Goal: Information Seeking & Learning: Learn about a topic

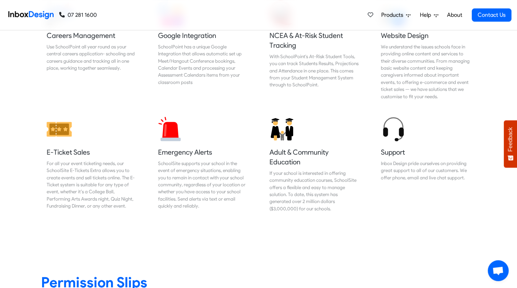
scroll to position [731, 0]
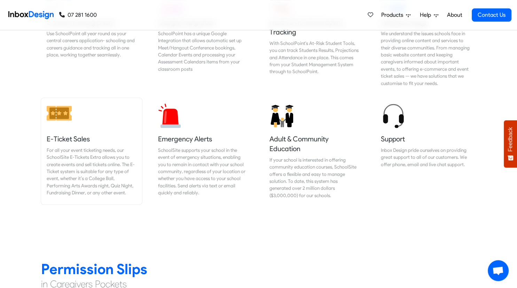
click at [75, 160] on div "For all your event ticketing needs, our SchoolSite E-Tickets Extra allows you t…" at bounding box center [92, 172] width 90 height 50
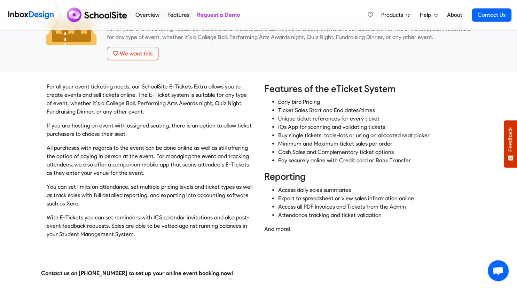
scroll to position [43, 0]
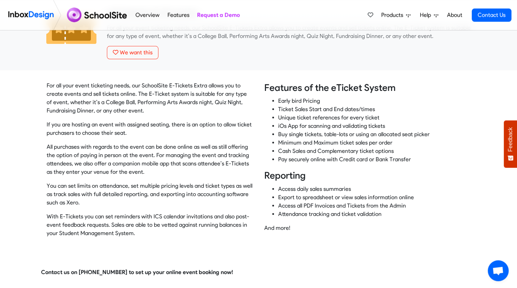
drag, startPoint x: 136, startPoint y: 231, endPoint x: 153, endPoint y: 240, distance: 18.5
click at [153, 240] on div "For all your event ticketing needs, our SchoolSite E-Tickets Extra allows you t…" at bounding box center [153, 163] width 212 height 162
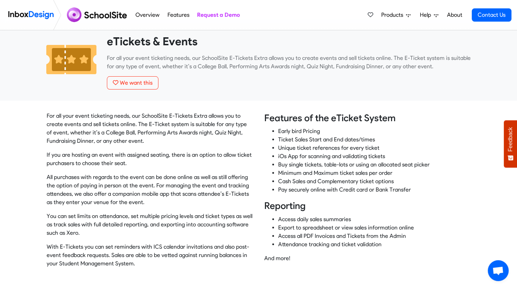
scroll to position [0, 0]
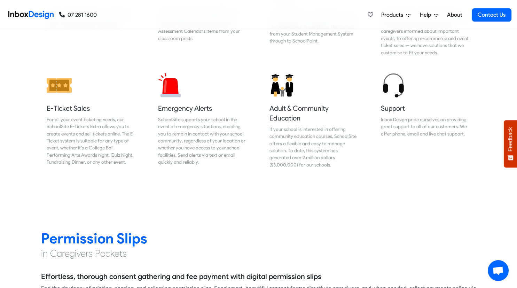
scroll to position [766, 0]
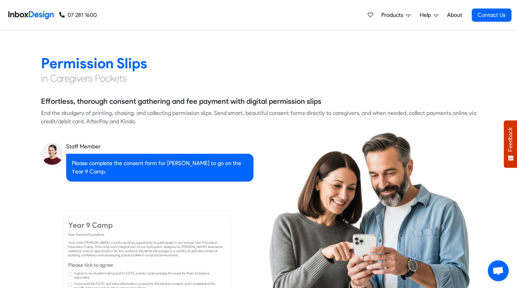
checkbox input "true"
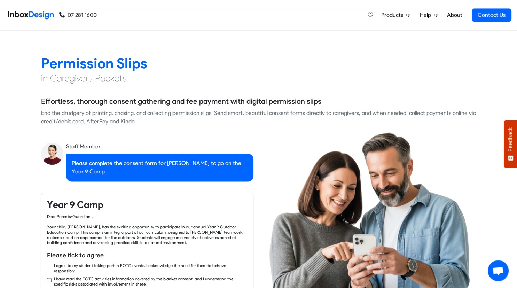
checkbox input "true"
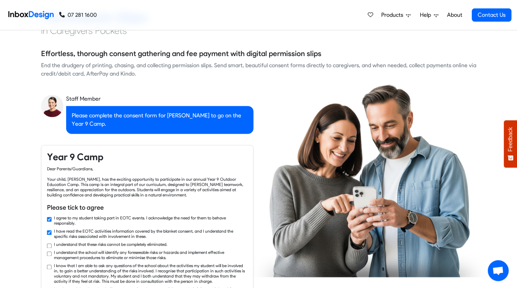
checkbox input "true"
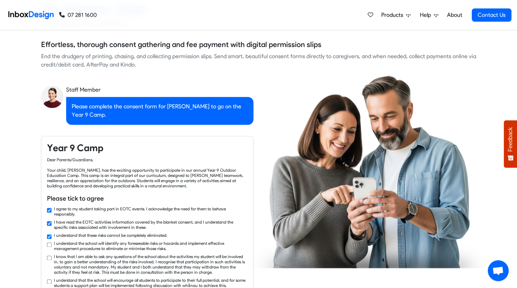
checkbox input "true"
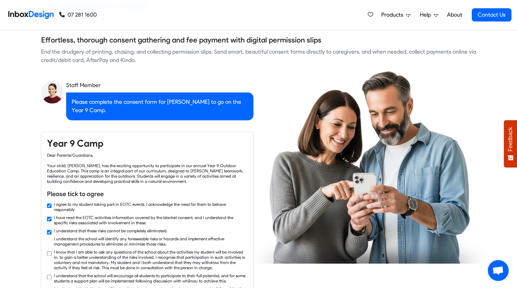
checkbox input "true"
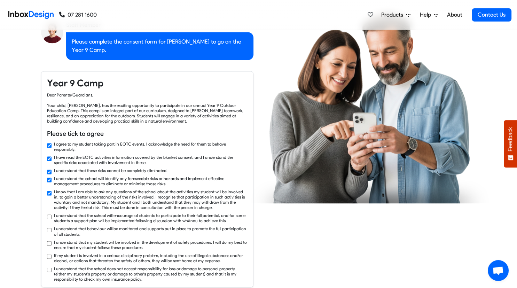
checkbox input "true"
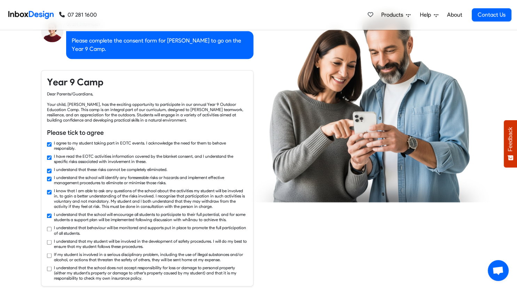
checkbox input "true"
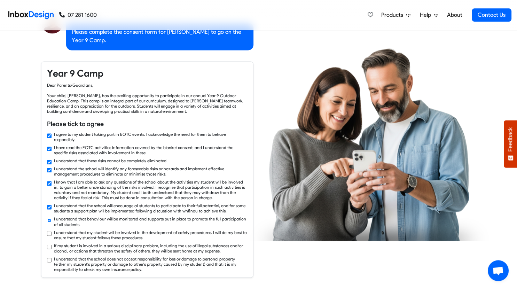
checkbox input "true"
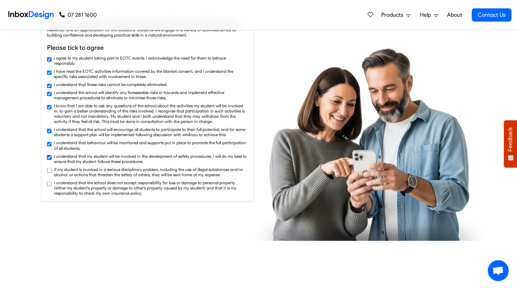
checkbox input "true"
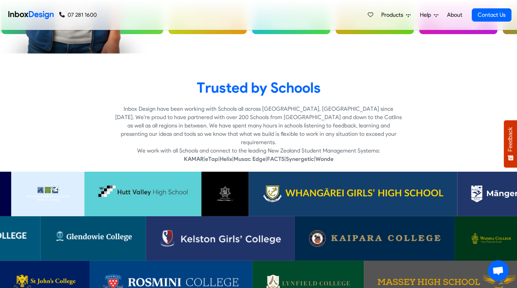
scroll to position [2062, 0]
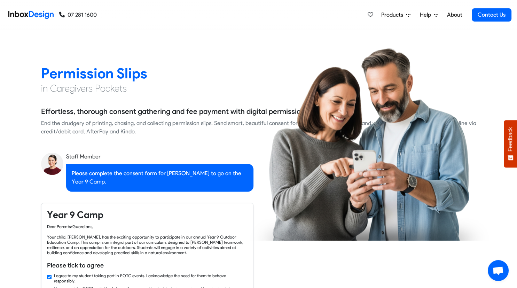
checkbox input "false"
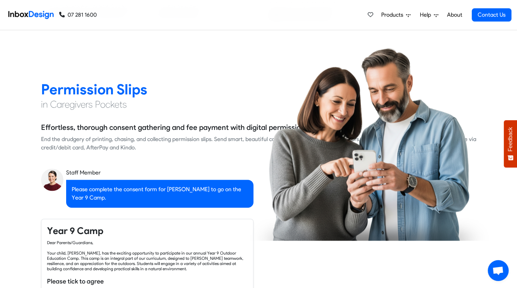
checkbox input "false"
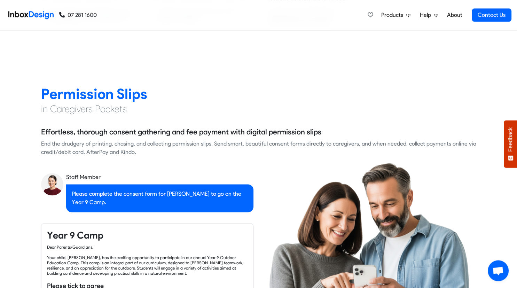
checkbox input "false"
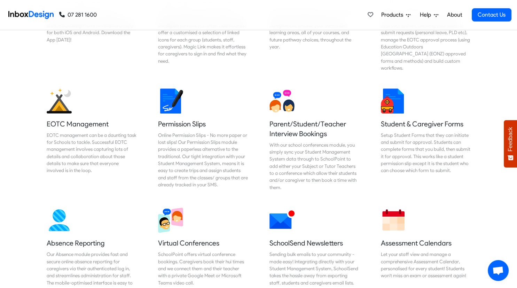
checkbox input "false"
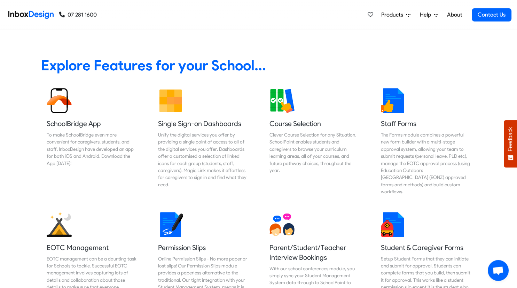
checkbox input "false"
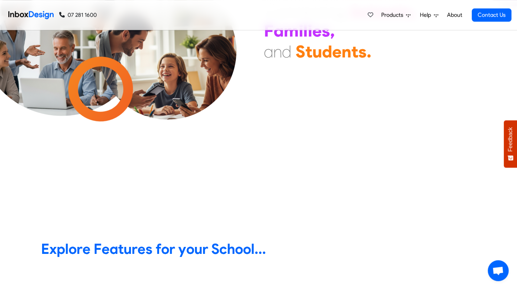
scroll to position [0, 0]
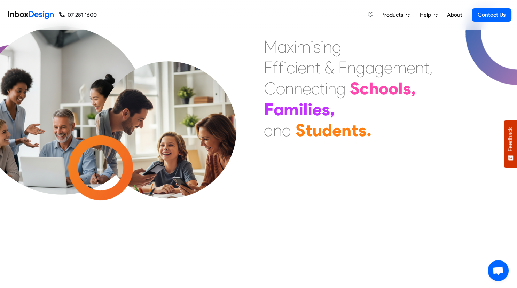
checkbox input "false"
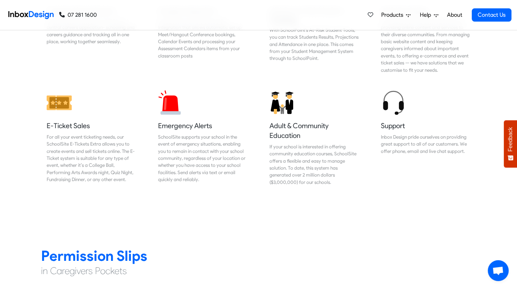
scroll to position [748, 0]
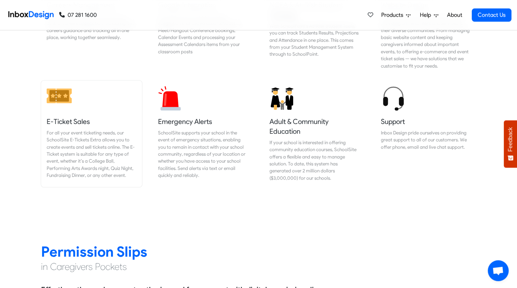
click at [70, 141] on div "For all your event ticketing needs, our SchoolSite E-Tickets Extra allows you t…" at bounding box center [92, 154] width 90 height 50
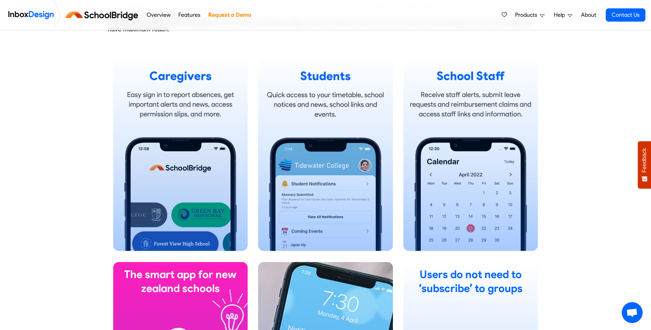
scroll to position [428, 0]
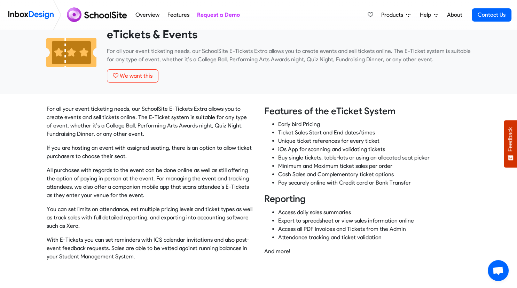
scroll to position [22, 0]
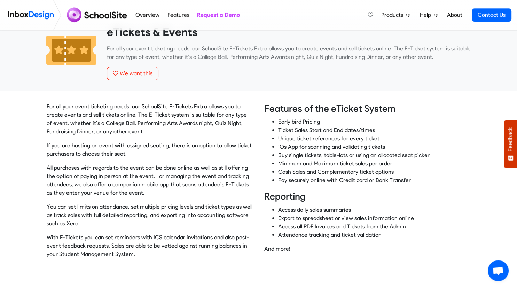
click at [171, 13] on link "Features" at bounding box center [179, 15] width 26 height 14
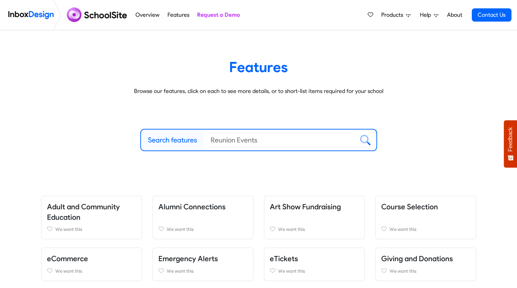
click at [145, 16] on link "Overview" at bounding box center [148, 15] width 28 height 14
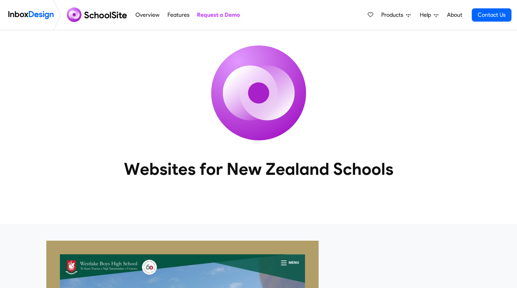
click at [179, 14] on link "Features" at bounding box center [179, 15] width 26 height 14
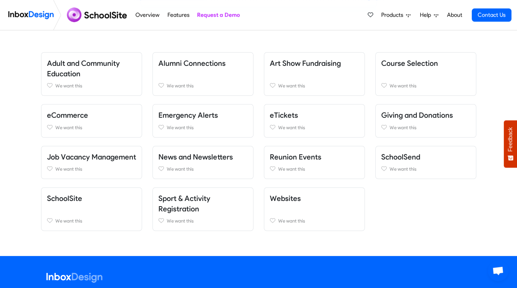
scroll to position [136, 0]
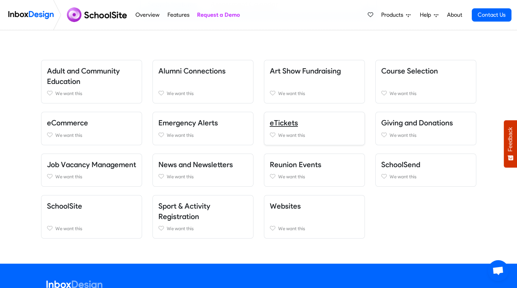
click at [288, 120] on link "eTickets" at bounding box center [284, 122] width 28 height 9
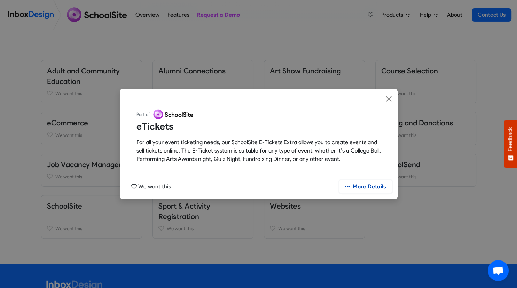
click at [365, 188] on link "More Details" at bounding box center [365, 186] width 53 height 13
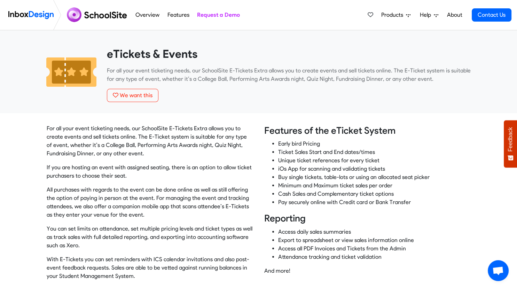
click at [221, 219] on p "All purchases with regards to the event can be done online as well as still off…" at bounding box center [150, 202] width 207 height 33
